Goal: Check status

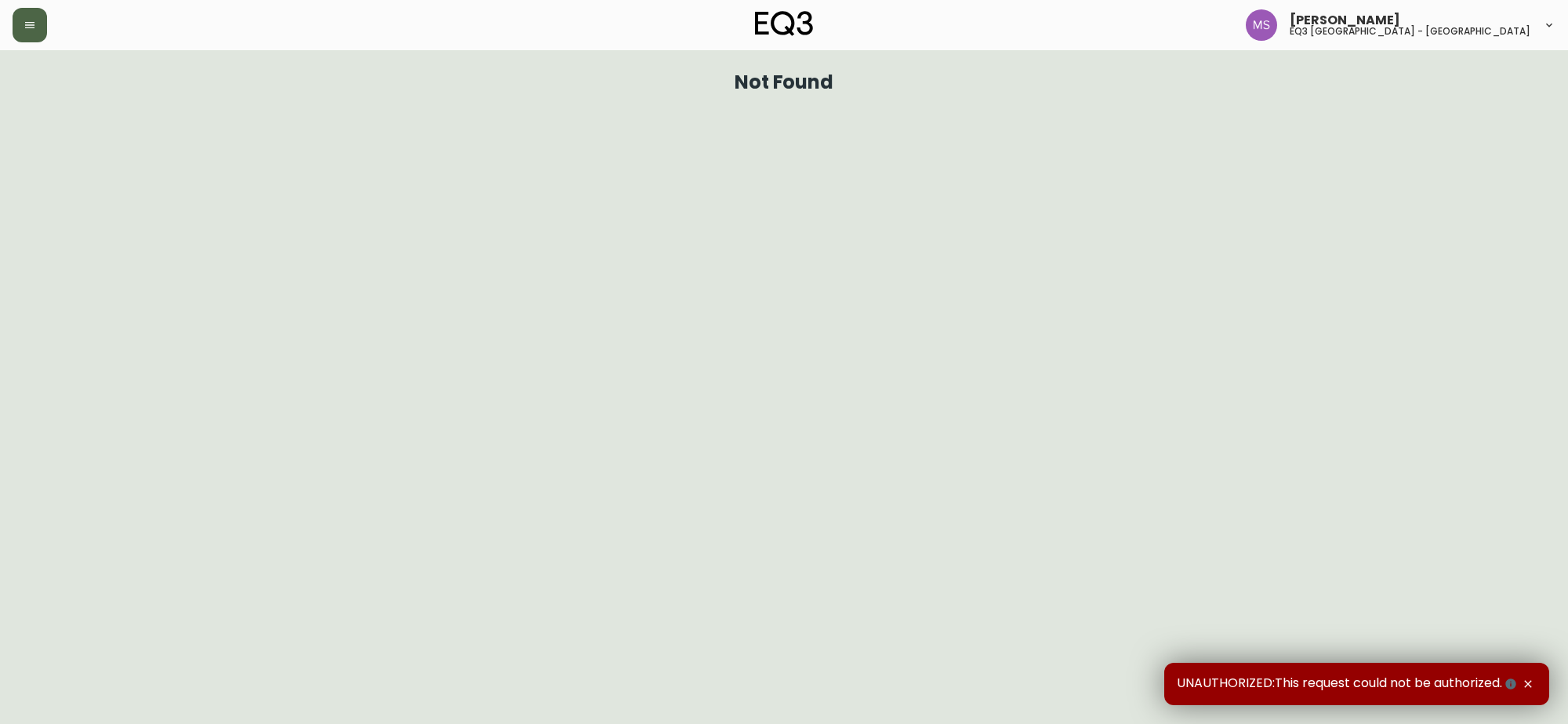
click at [24, 32] on button "button" at bounding box center [30, 24] width 35 height 35
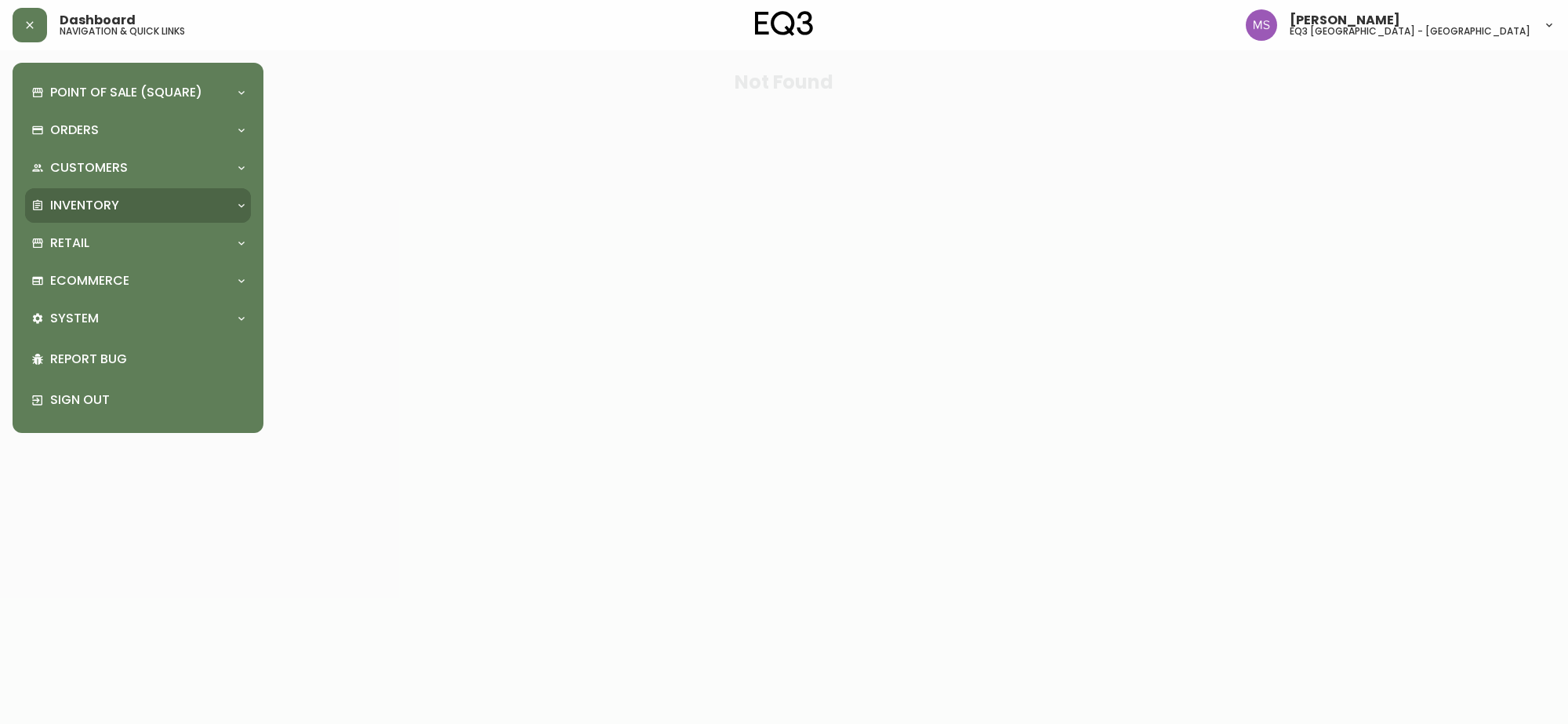
click at [95, 194] on div "Inventory" at bounding box center [138, 205] width 226 height 35
click at [103, 205] on p "Inventory" at bounding box center [84, 205] width 69 height 17
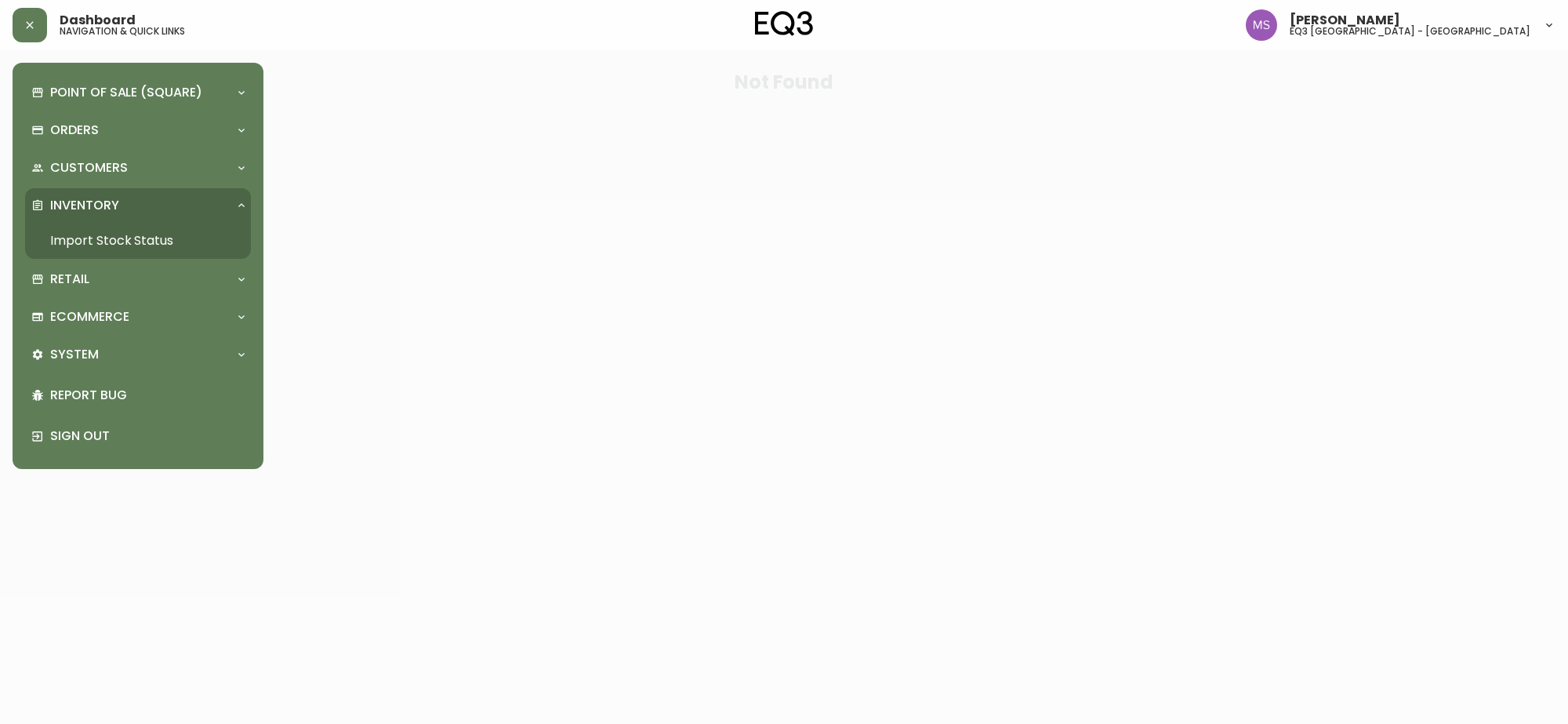
click at [107, 237] on link "Import Stock Status" at bounding box center [138, 240] width 226 height 36
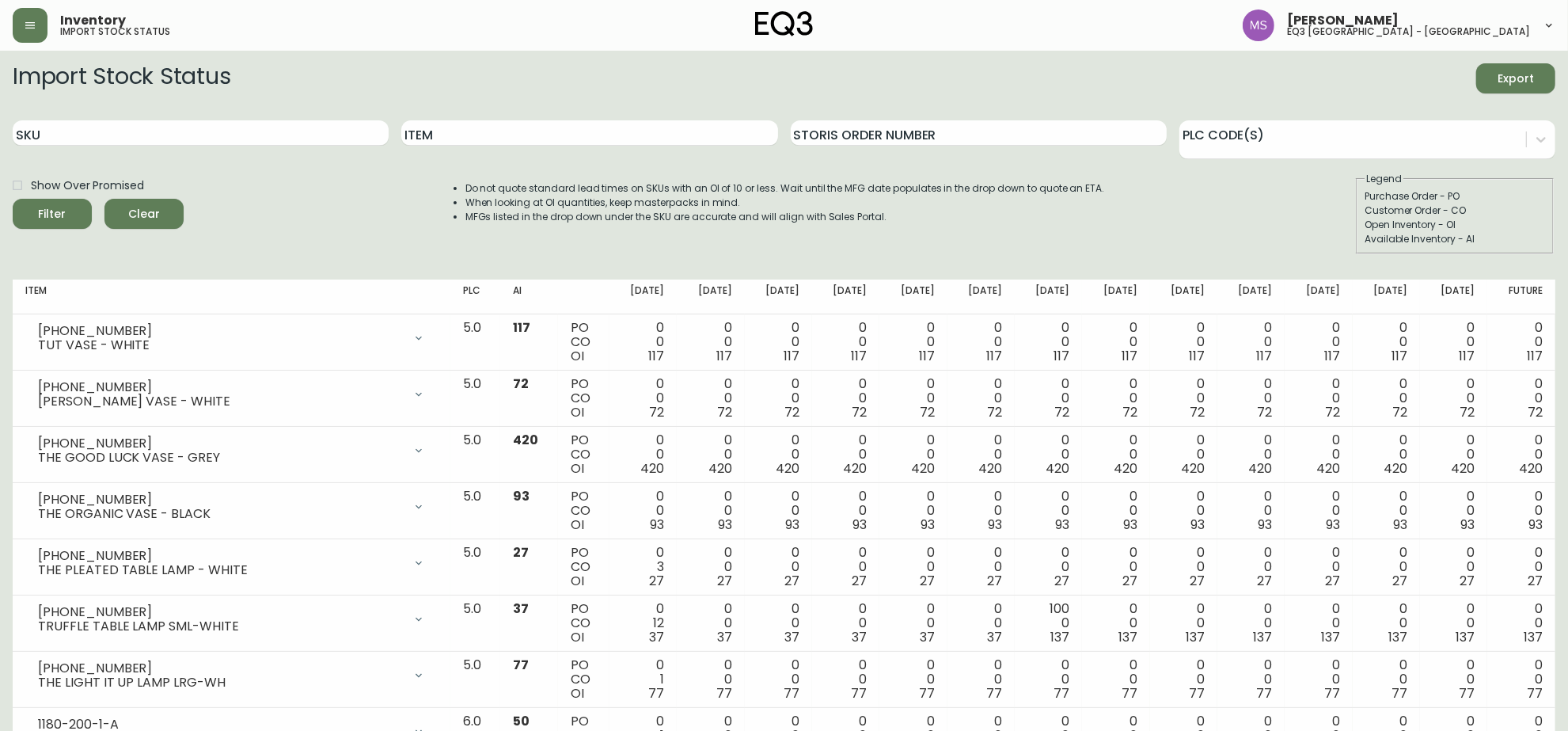
click at [163, 113] on div "SKU" at bounding box center [200, 133] width 376 height 51
click at [145, 128] on input "SKU" at bounding box center [200, 133] width 376 height 26
type input "slurb"
click at [13, 199] on button "Filter" at bounding box center [52, 213] width 79 height 30
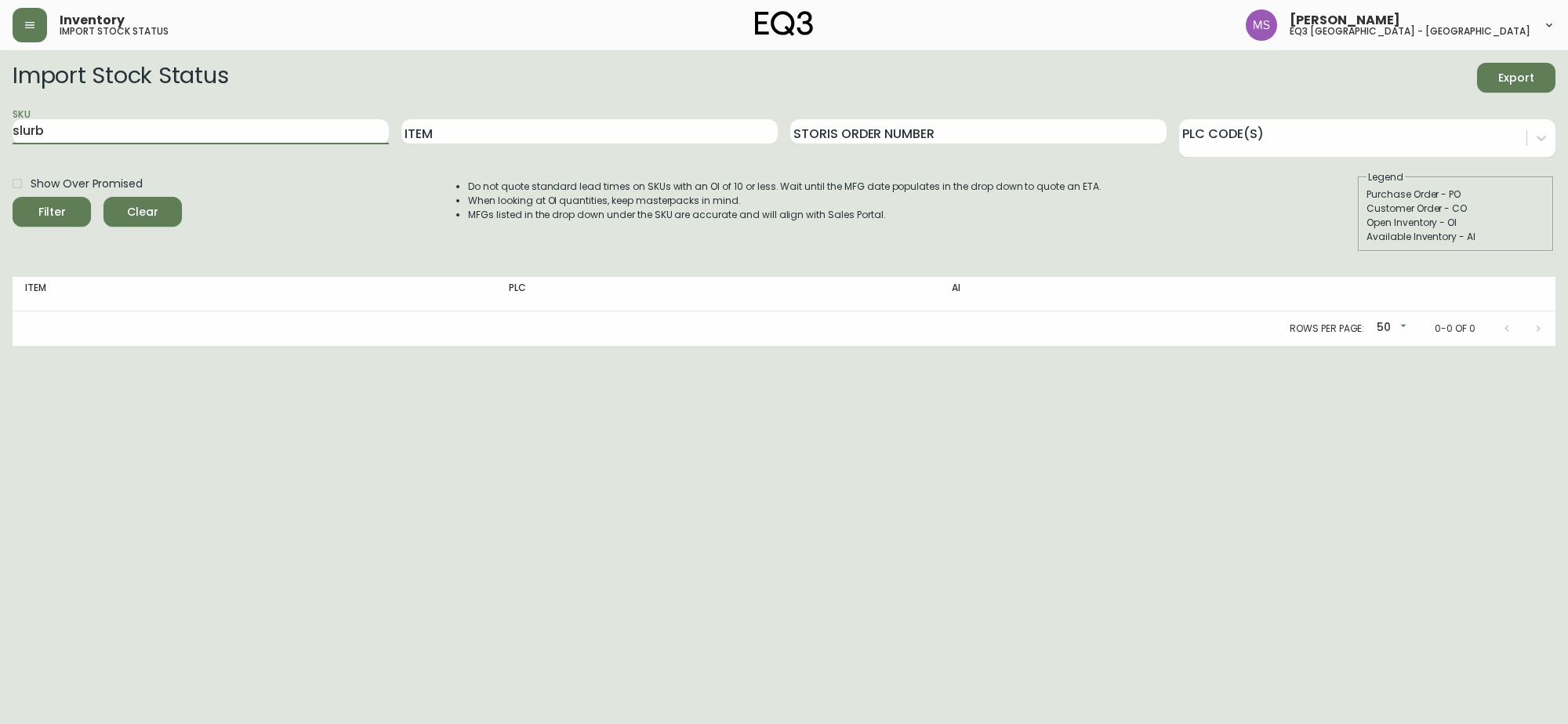
drag, startPoint x: 138, startPoint y: 126, endPoint x: 0, endPoint y: 116, distance: 138.4
click at [0, 116] on main "Import Stock Status Export SKU slurb Item Storis Order Number PLC Code(s) Show …" at bounding box center [784, 197] width 1568 height 295
click at [498, 143] on input "Item" at bounding box center [590, 132] width 376 height 25
type input "slurb"
click at [13, 197] on button "Filter" at bounding box center [51, 211] width 78 height 30
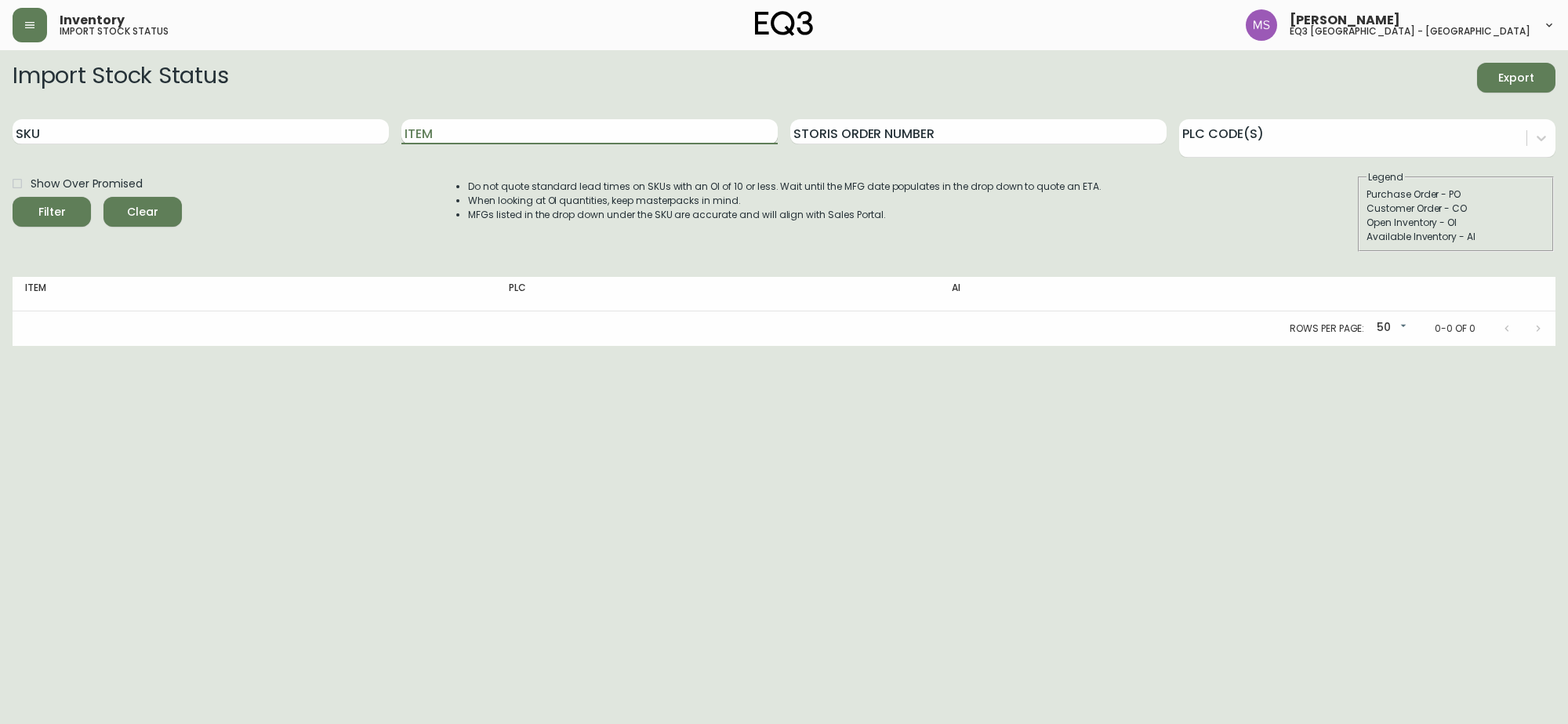
click at [502, 126] on input "Item" at bounding box center [590, 132] width 376 height 25
click at [13, 197] on button "Filter" at bounding box center [51, 211] width 78 height 30
click at [502, 126] on input "slurb" at bounding box center [590, 132] width 376 height 25
click at [13, 197] on button "Filter" at bounding box center [51, 211] width 78 height 30
type input "slub"
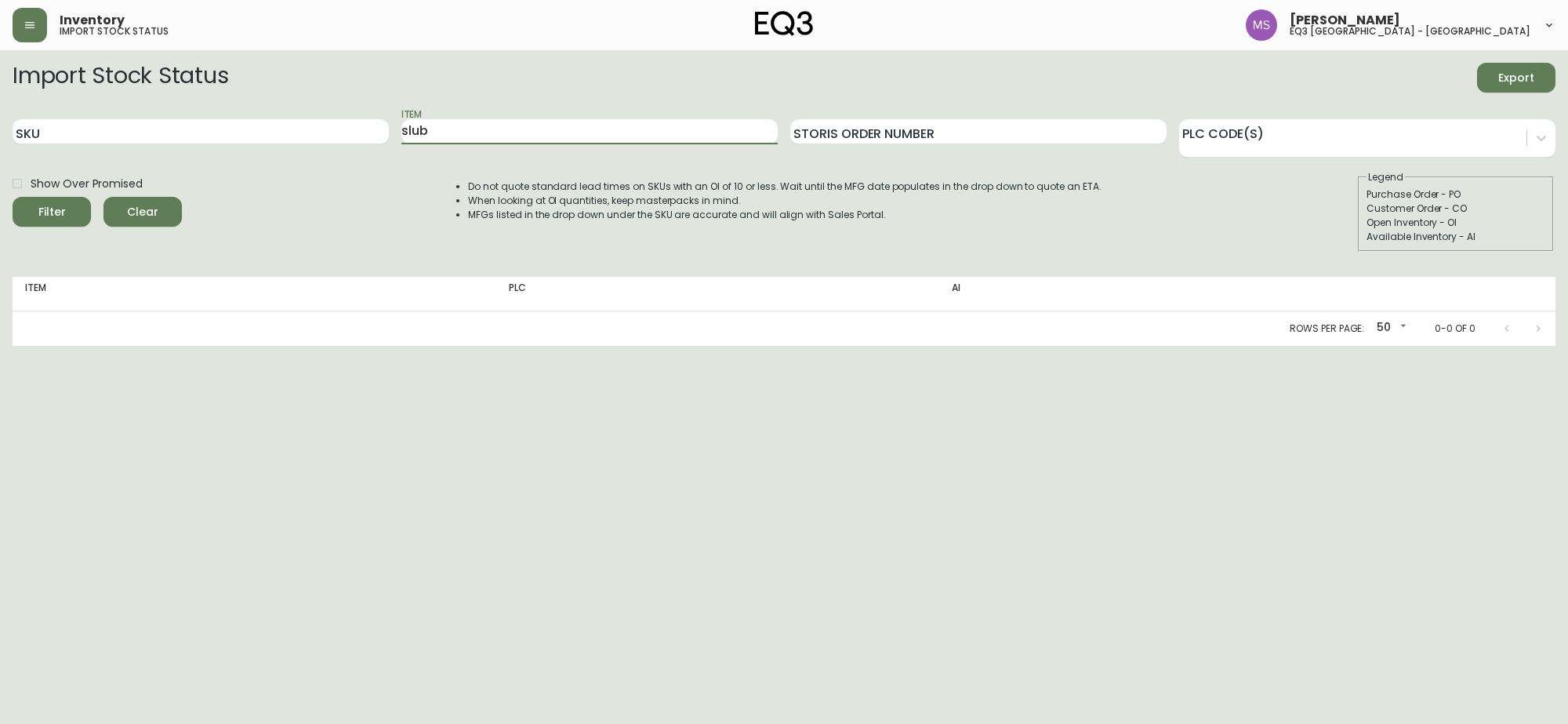
click at [13, 197] on button "Filter" at bounding box center [51, 211] width 78 height 30
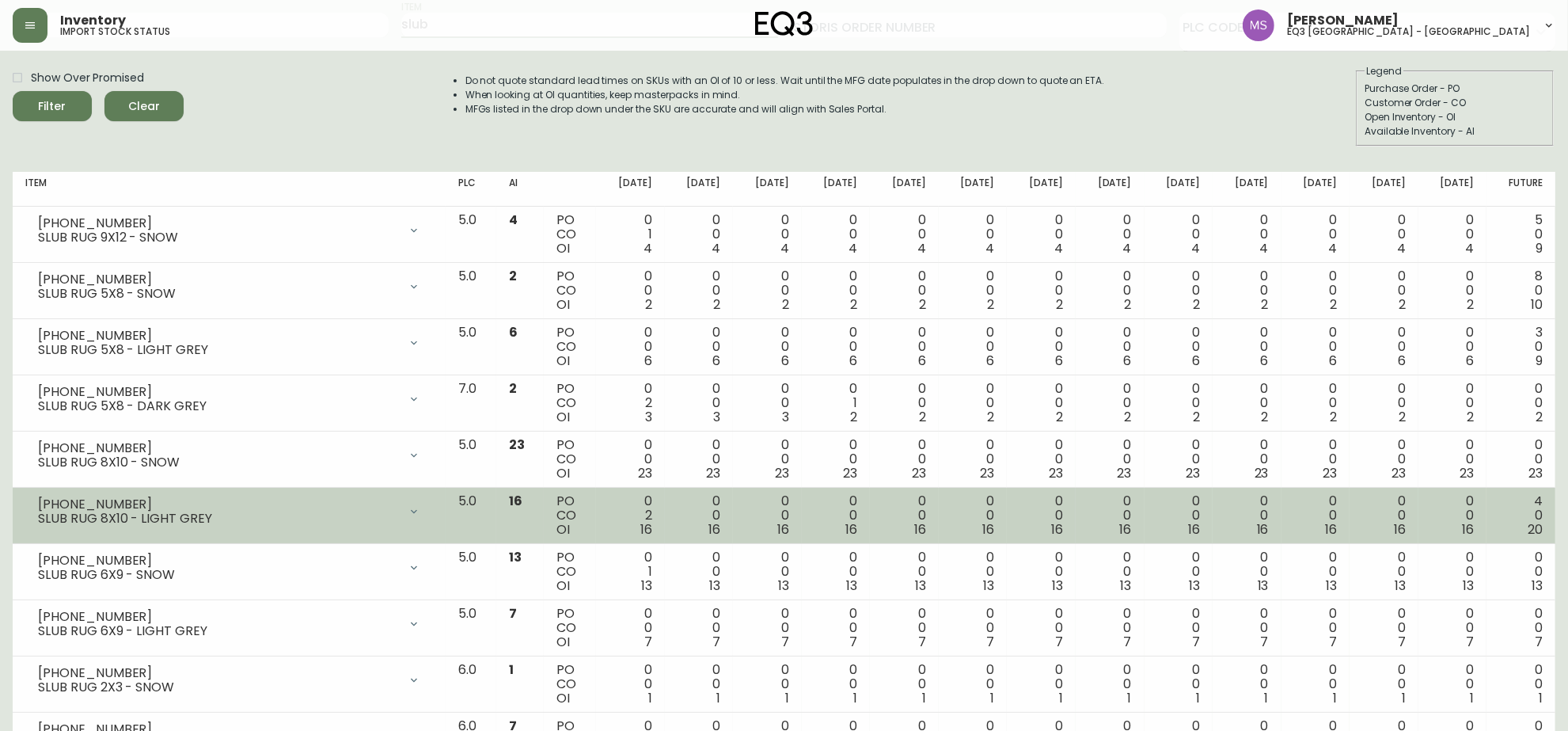
scroll to position [53, 0]
